Goal: Task Accomplishment & Management: Manage account settings

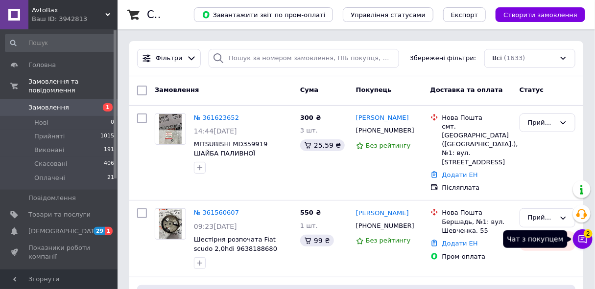
click at [581, 239] on icon at bounding box center [583, 239] width 8 height 8
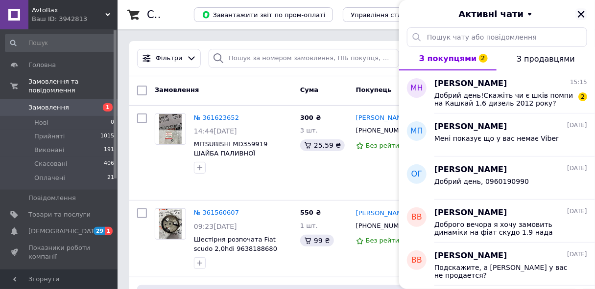
click at [579, 16] on icon "Закрити" at bounding box center [581, 14] width 7 height 7
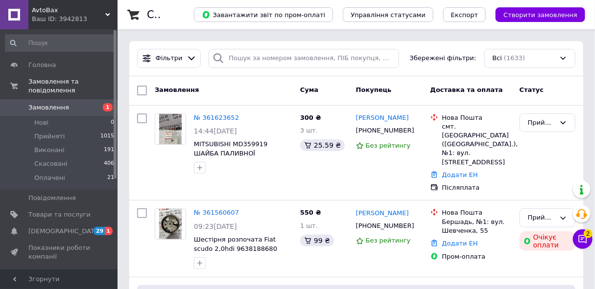
click at [38, 43] on input at bounding box center [60, 43] width 110 height 18
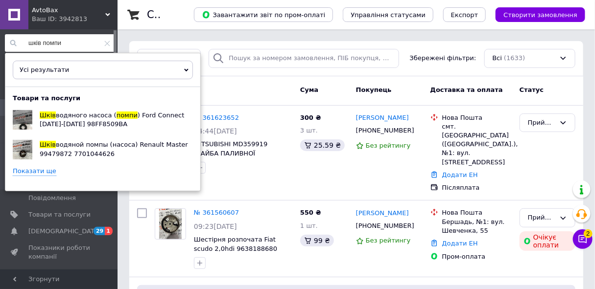
type input "шків помпи"
click at [26, 169] on link "Показати ще" at bounding box center [35, 171] width 44 height 9
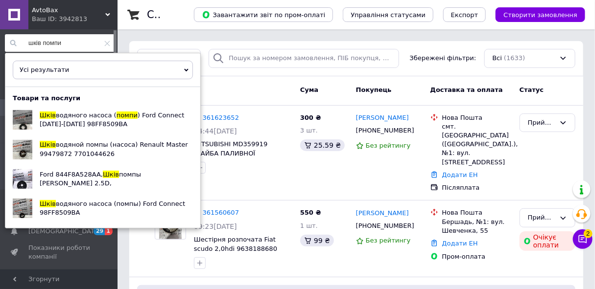
click at [104, 41] on icon at bounding box center [107, 44] width 6 height 6
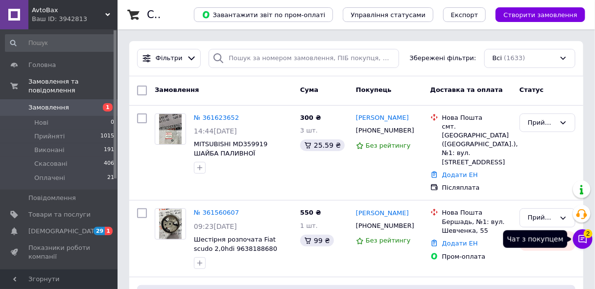
click at [585, 242] on icon at bounding box center [583, 239] width 10 height 10
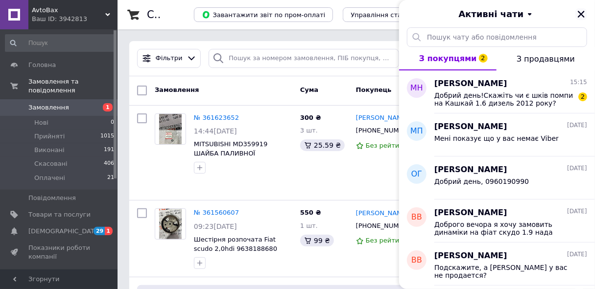
click at [583, 14] on icon "Закрити" at bounding box center [581, 14] width 9 height 9
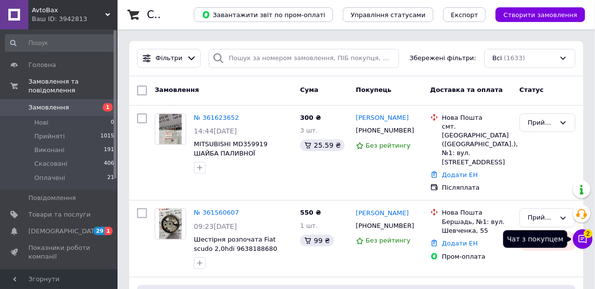
click at [581, 237] on icon at bounding box center [583, 239] width 10 height 10
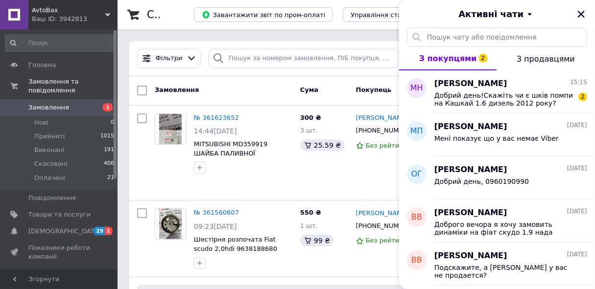
click at [582, 15] on icon "Закрити" at bounding box center [581, 14] width 7 height 7
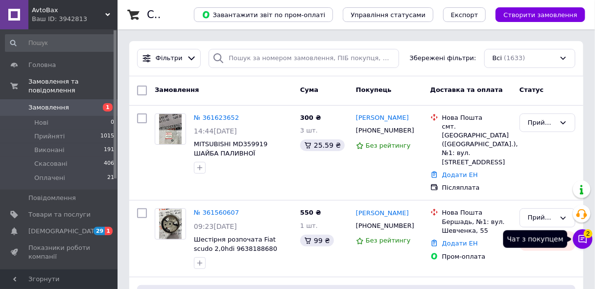
click at [579, 243] on icon at bounding box center [583, 239] width 10 height 10
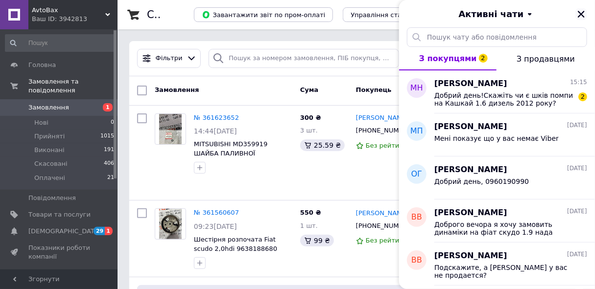
click at [581, 17] on icon "Закрити" at bounding box center [581, 14] width 9 height 9
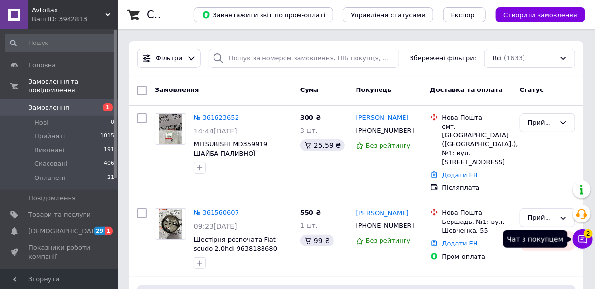
click at [587, 241] on icon at bounding box center [583, 239] width 10 height 10
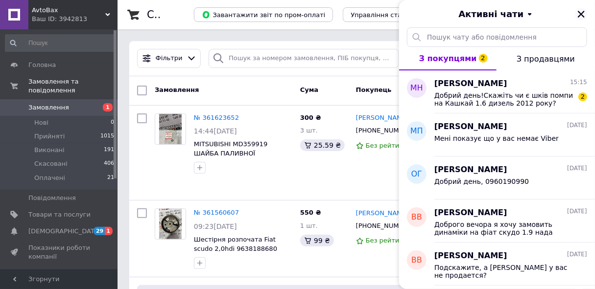
click at [580, 12] on icon "Закрити" at bounding box center [581, 14] width 9 height 9
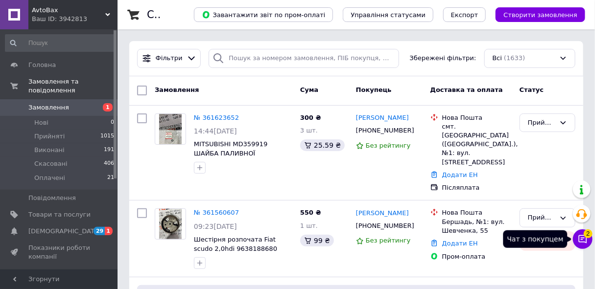
click at [586, 240] on icon at bounding box center [583, 239] width 8 height 8
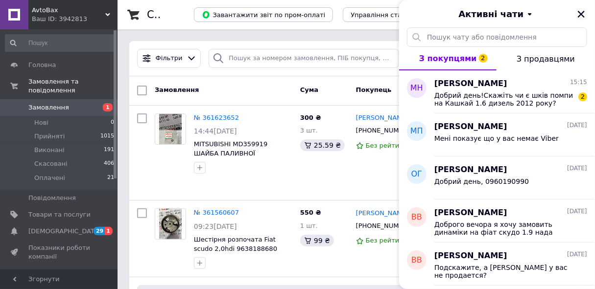
click at [582, 10] on icon "Закрити" at bounding box center [581, 14] width 9 height 9
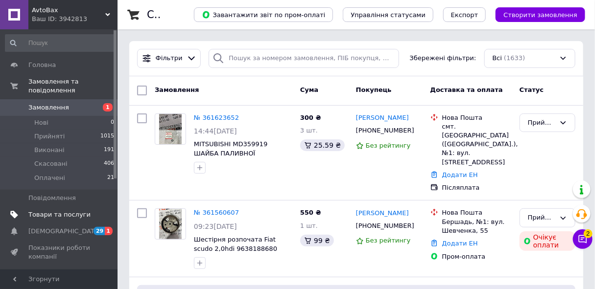
click at [40, 210] on span "Товари та послуги" at bounding box center [59, 214] width 62 height 9
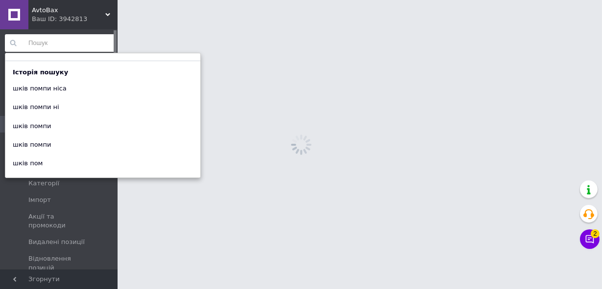
click at [42, 43] on input at bounding box center [60, 43] width 110 height 18
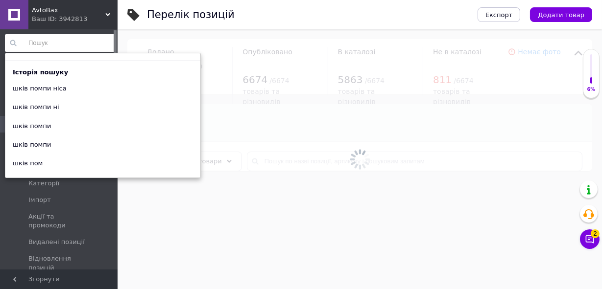
paste input "шків помпи на nissan qashqai 1.6 дизель"
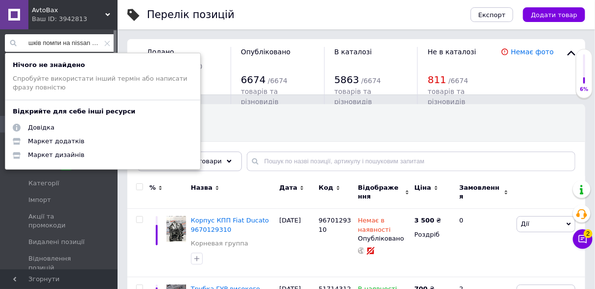
click at [44, 43] on input "шків помпи на nissan qashqai" at bounding box center [60, 43] width 110 height 18
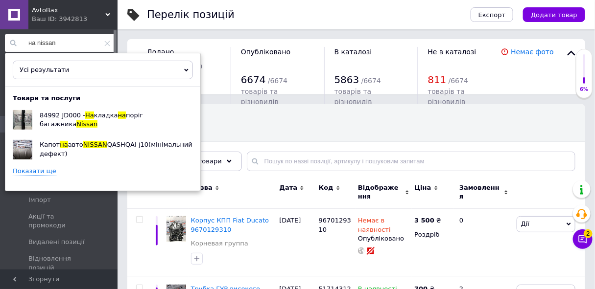
click at [34, 41] on input "на nissan" at bounding box center [60, 43] width 110 height 18
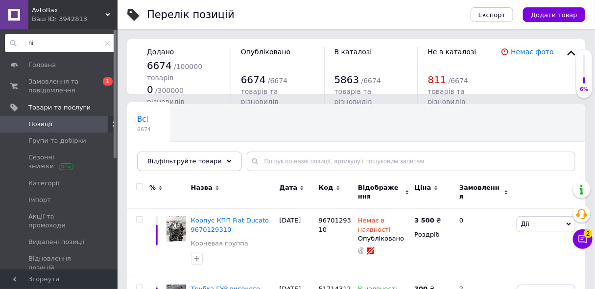
type input "n"
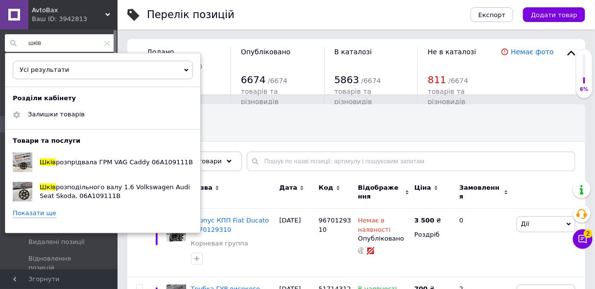
type input "шків"
click at [25, 213] on link "Показати ще" at bounding box center [35, 213] width 44 height 9
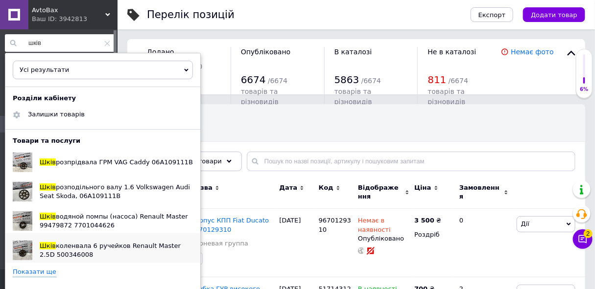
scroll to position [0, 0]
click at [32, 272] on link "Показати ще" at bounding box center [35, 271] width 44 height 9
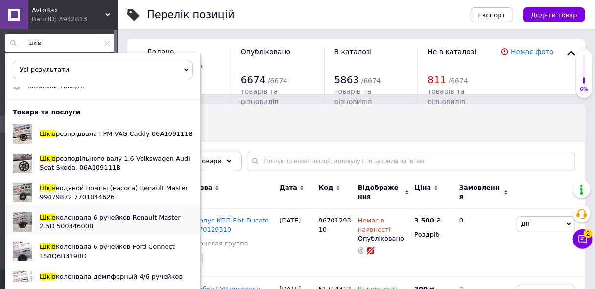
scroll to position [59, 0]
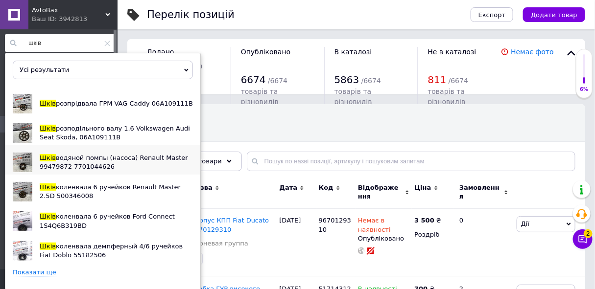
click at [70, 155] on span "водяной помпы (насоса) Renault Master 99479872 7701044626" at bounding box center [114, 162] width 148 height 16
click at [106, 43] on icon at bounding box center [107, 44] width 6 height 6
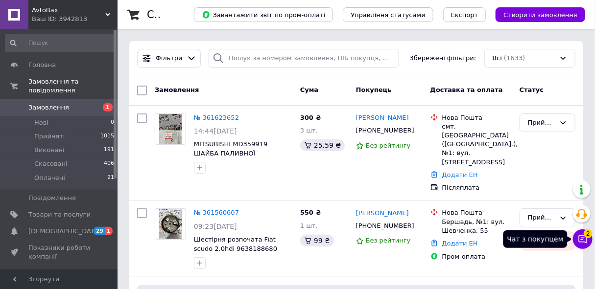
click at [582, 238] on icon at bounding box center [583, 239] width 8 height 8
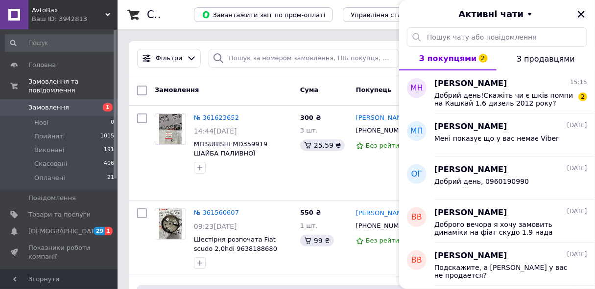
click at [579, 14] on icon "Закрити" at bounding box center [581, 14] width 9 height 9
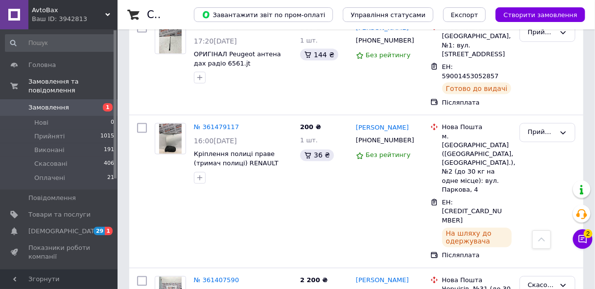
scroll to position [533, 0]
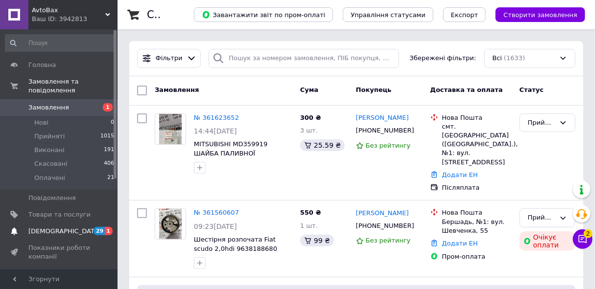
click at [47, 227] on span "[DEMOGRAPHIC_DATA]" at bounding box center [64, 231] width 72 height 9
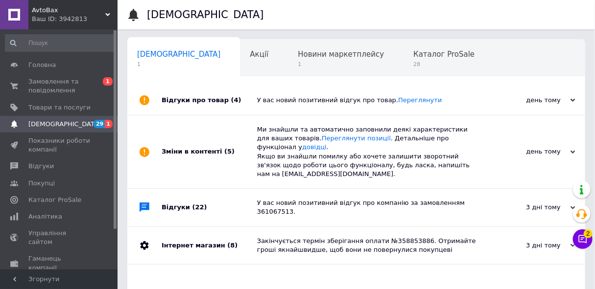
scroll to position [0, 5]
click at [574, 101] on use at bounding box center [572, 100] width 5 height 3
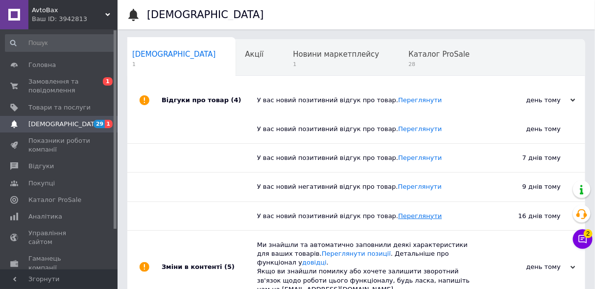
click at [398, 217] on link "Переглянути" at bounding box center [420, 215] width 44 height 7
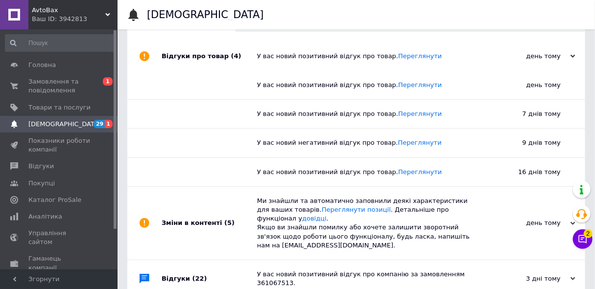
scroll to position [104, 0]
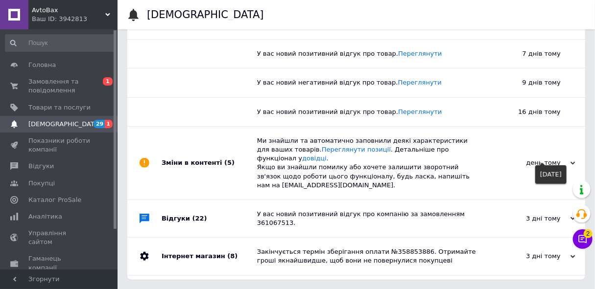
click at [573, 162] on use at bounding box center [572, 163] width 5 height 3
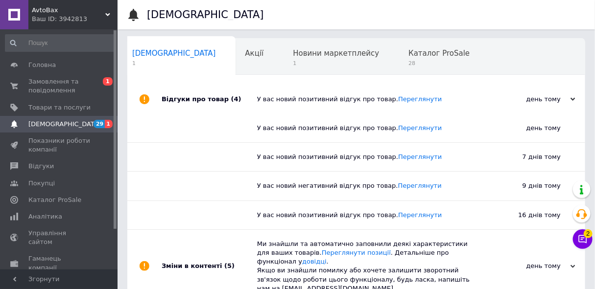
scroll to position [0, 0]
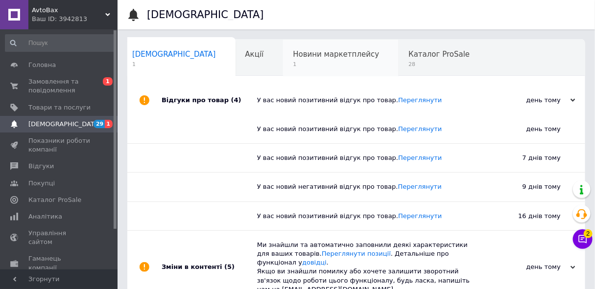
click at [293, 58] on span "Новини маркетплейсу" at bounding box center [336, 54] width 86 height 9
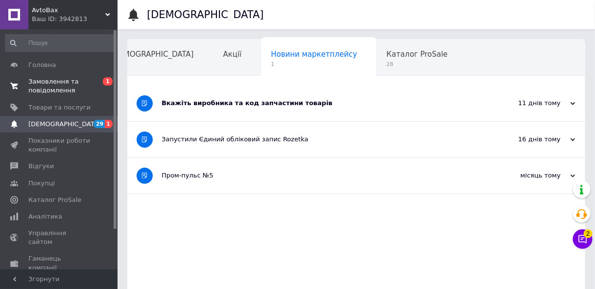
click at [59, 84] on span "Замовлення та повідомлення" at bounding box center [59, 86] width 62 height 18
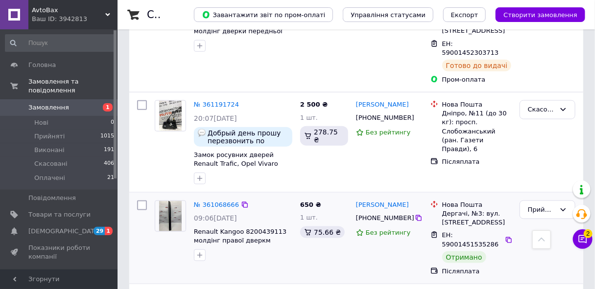
scroll to position [1648, 0]
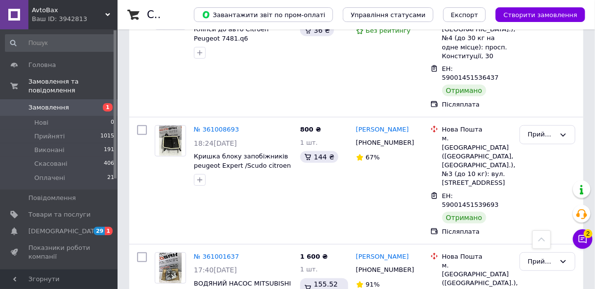
scroll to position [89, 0]
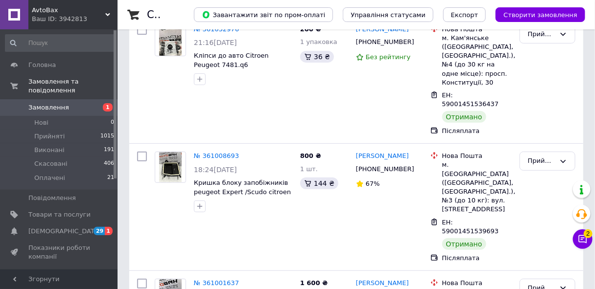
click at [44, 103] on span "Замовлення" at bounding box center [48, 107] width 41 height 9
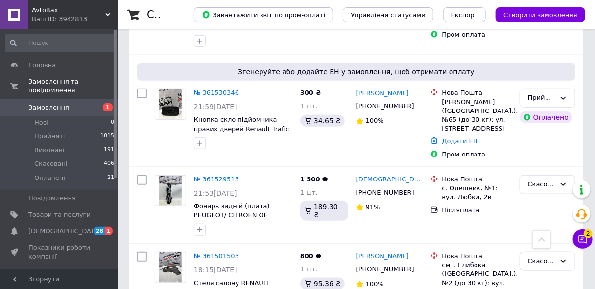
scroll to position [267, 0]
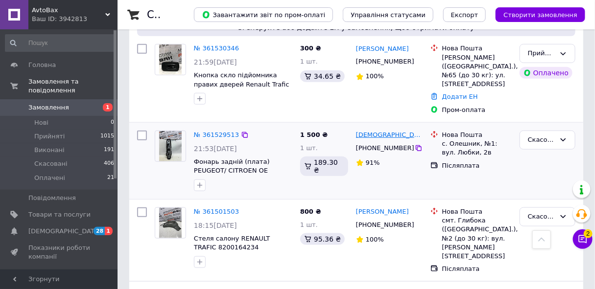
click at [363, 131] on link "Алла Вереш" at bounding box center [389, 135] width 67 height 9
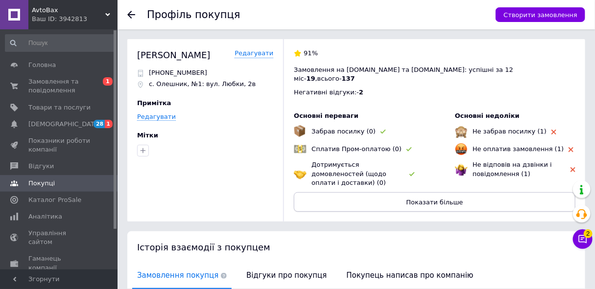
click at [432, 199] on span "Показати більше" at bounding box center [434, 202] width 57 height 7
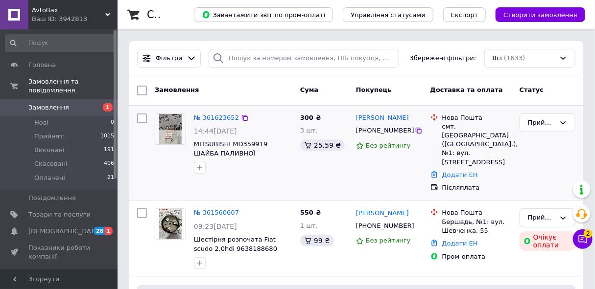
scroll to position [222, 0]
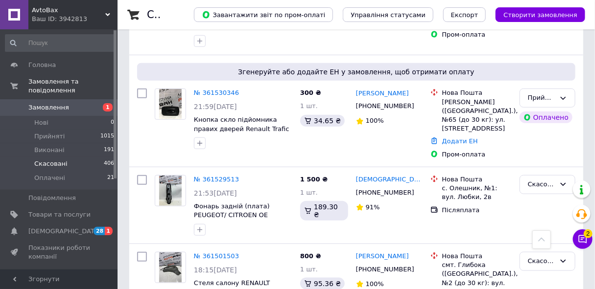
click at [49, 160] on span "Скасовані" at bounding box center [50, 164] width 33 height 9
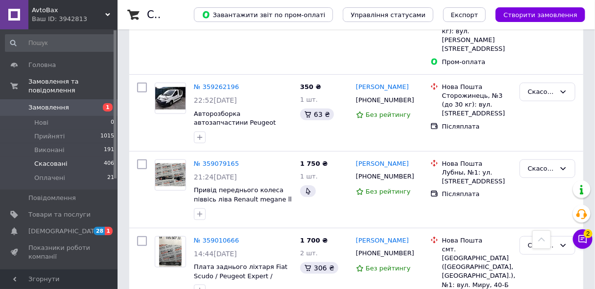
scroll to position [1532, 0]
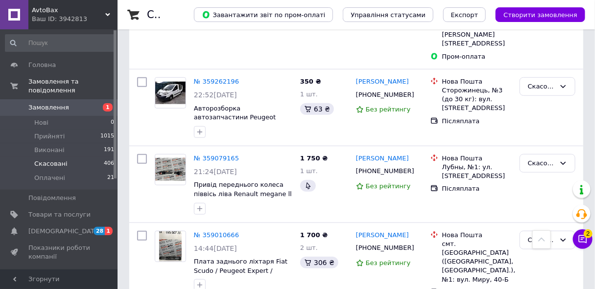
click at [40, 103] on span "Замовлення" at bounding box center [48, 107] width 41 height 9
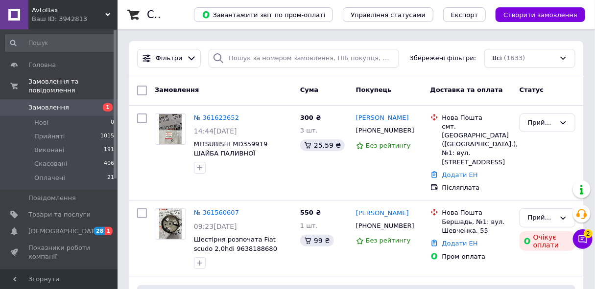
click at [63, 103] on span "Замовлення" at bounding box center [48, 107] width 41 height 9
click at [74, 130] on li "Прийняті 1015" at bounding box center [60, 137] width 120 height 14
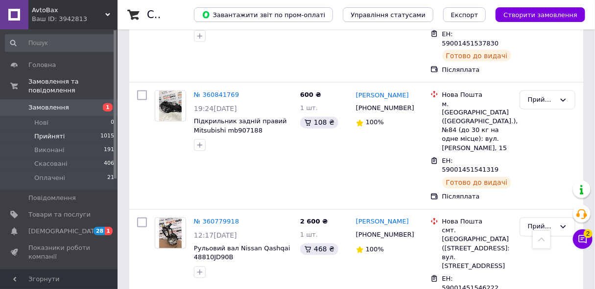
scroll to position [1851, 0]
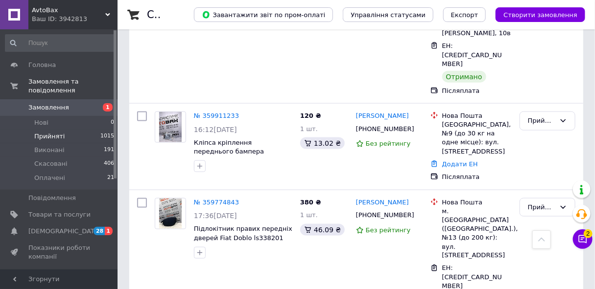
scroll to position [1709, 0]
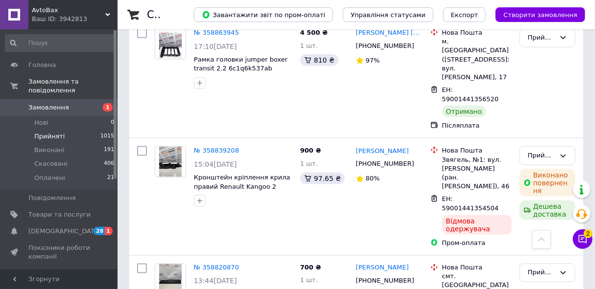
scroll to position [1791, 0]
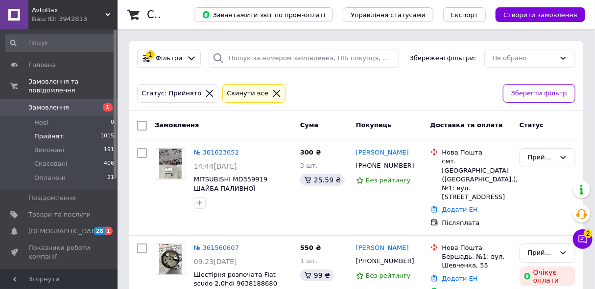
click at [44, 132] on span "Прийняті" at bounding box center [49, 136] width 30 height 9
click at [58, 103] on span "Замовлення" at bounding box center [48, 107] width 41 height 9
